Goal: Use online tool/utility: Utilize a website feature to perform a specific function

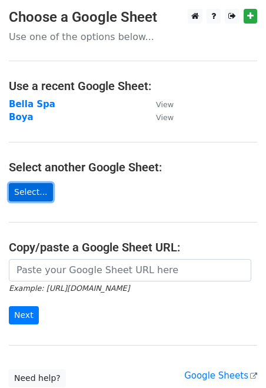
click at [31, 197] on link "Select..." at bounding box center [31, 192] width 44 height 18
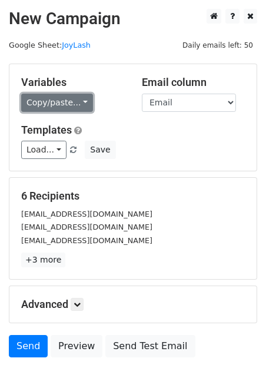
click at [84, 102] on link "Copy/paste..." at bounding box center [57, 103] width 72 height 18
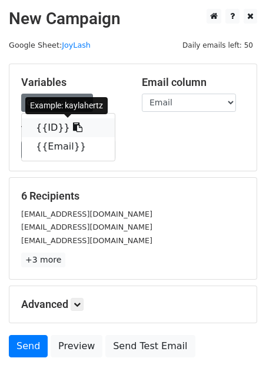
click at [59, 125] on link "{{ID}}" at bounding box center [68, 127] width 93 height 19
